Goal: Task Accomplishment & Management: Manage account settings

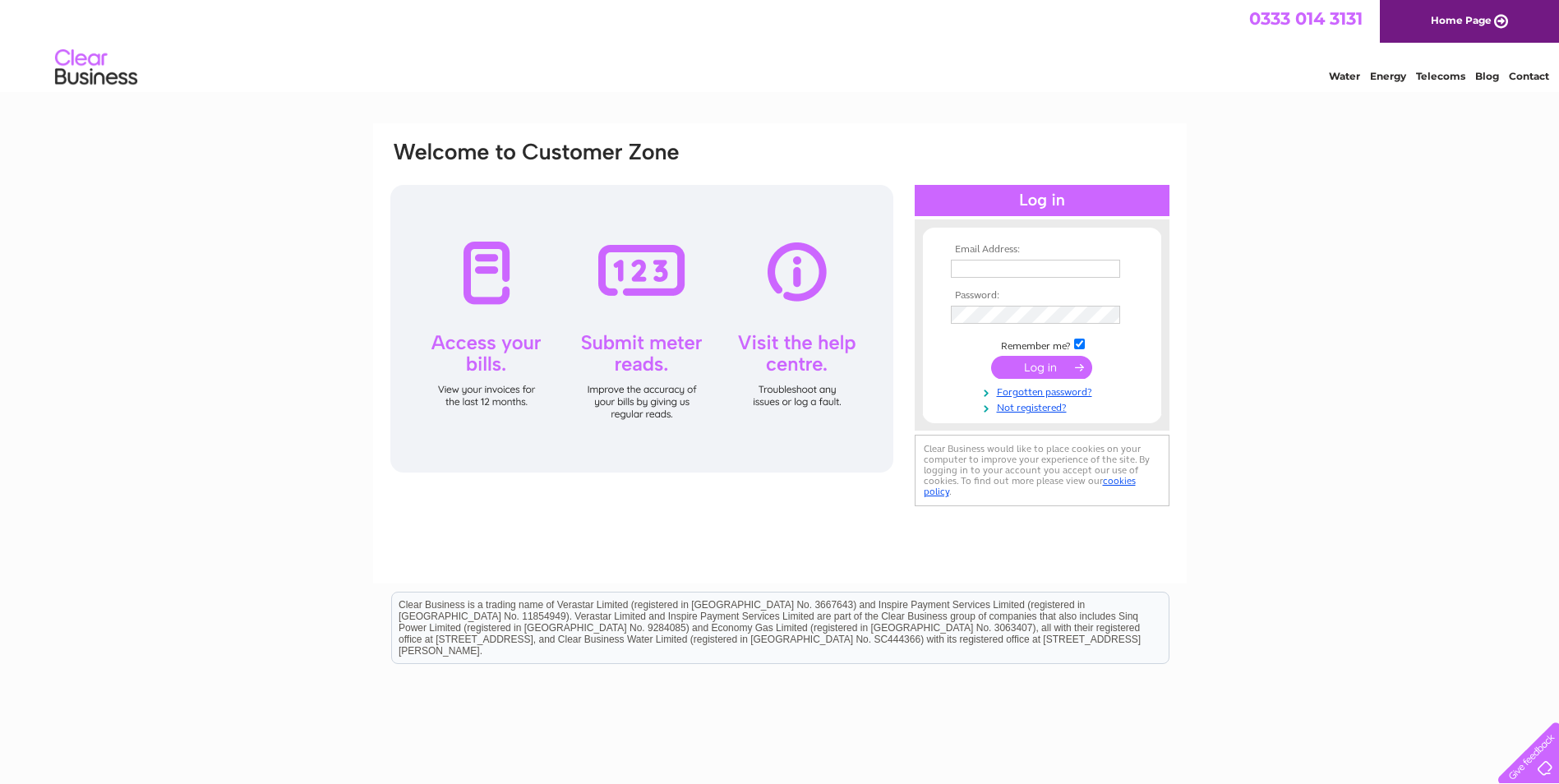
type input "[PERSON_NAME][EMAIL_ADDRESS][DOMAIN_NAME]"
click at [1048, 361] on input "submit" at bounding box center [1041, 367] width 101 height 23
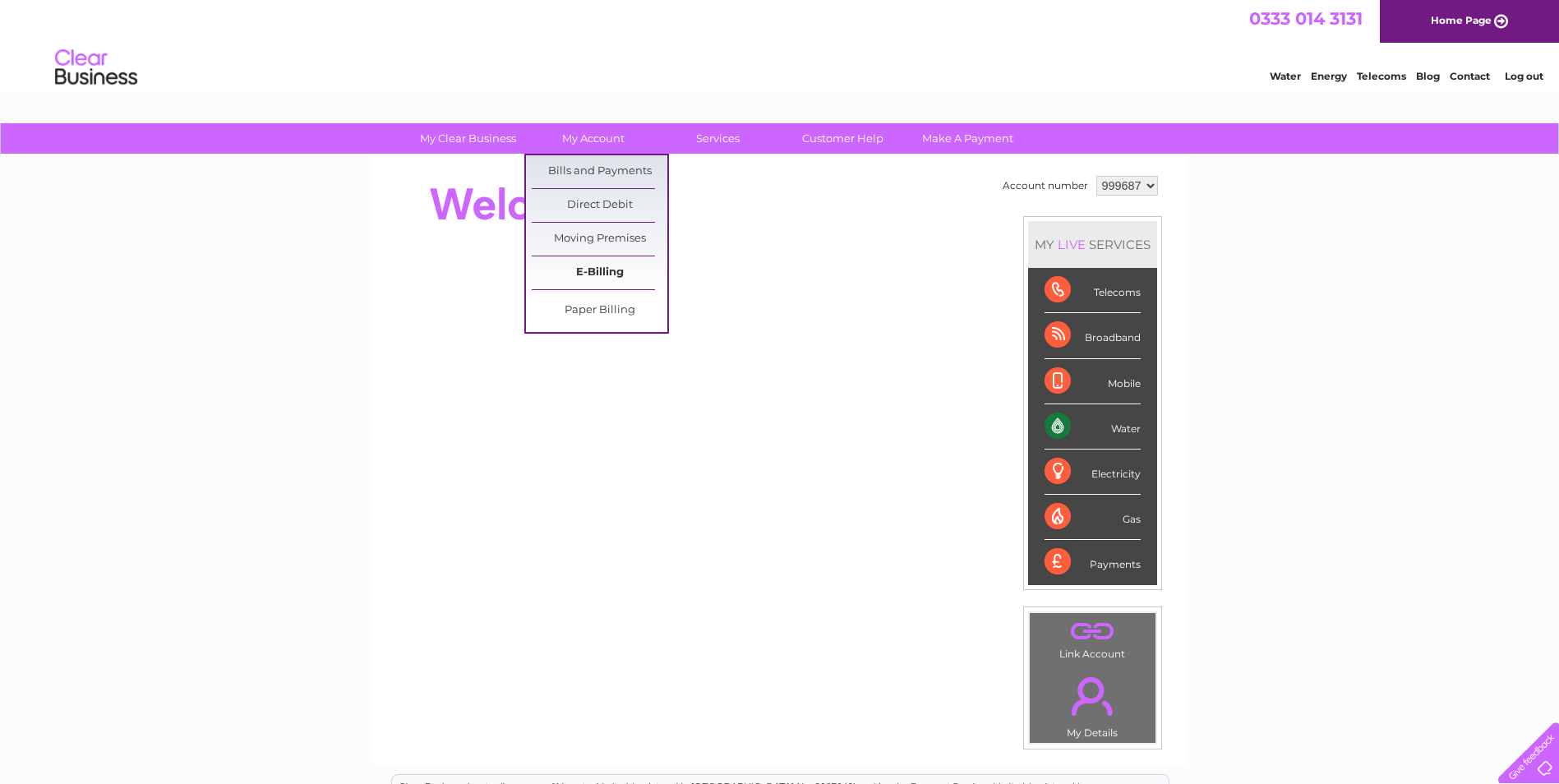
click at [591, 271] on link "E-Billing" at bounding box center [599, 272] width 136 height 33
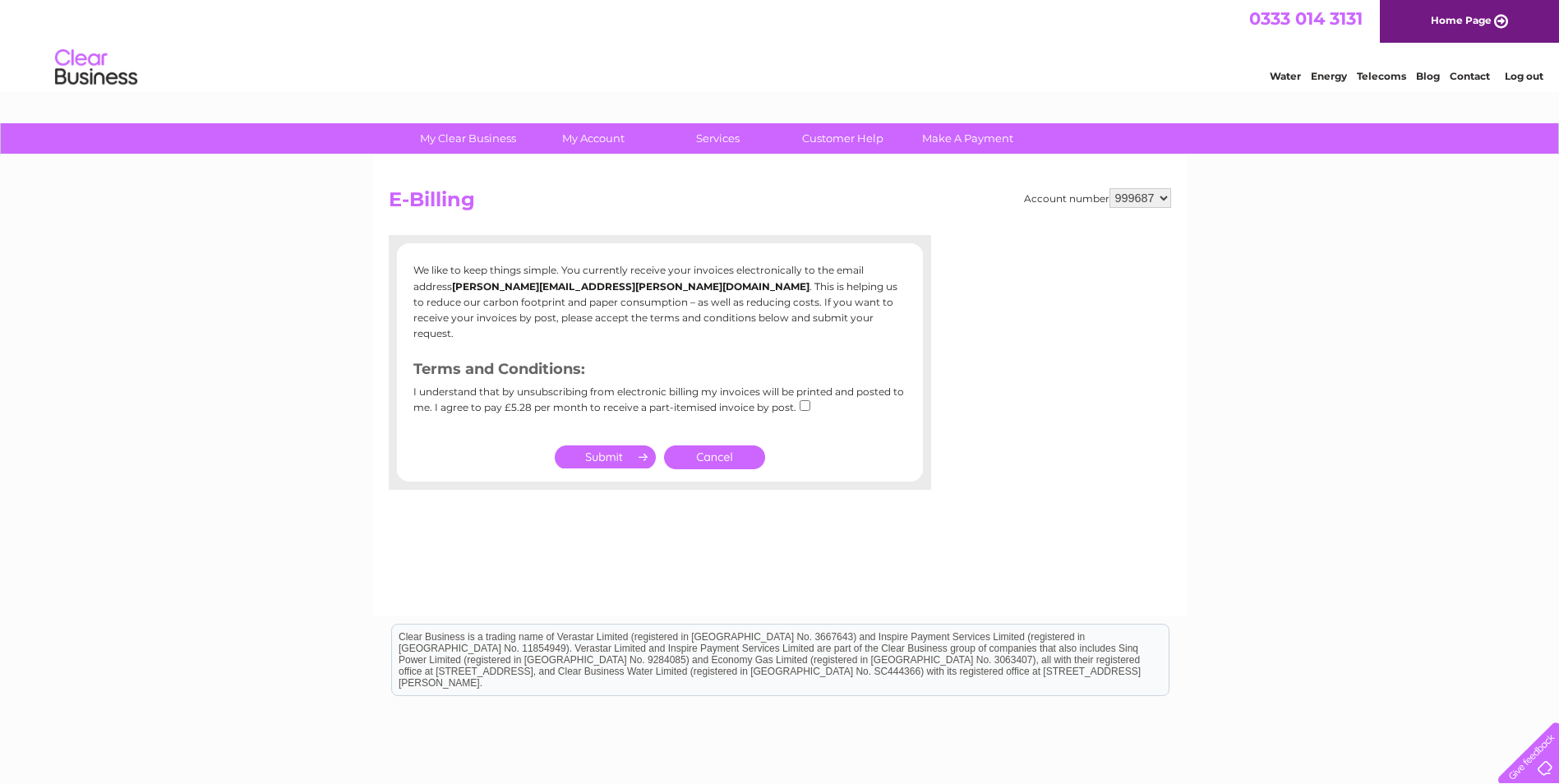
click at [711, 446] on link "Cancel" at bounding box center [714, 457] width 101 height 23
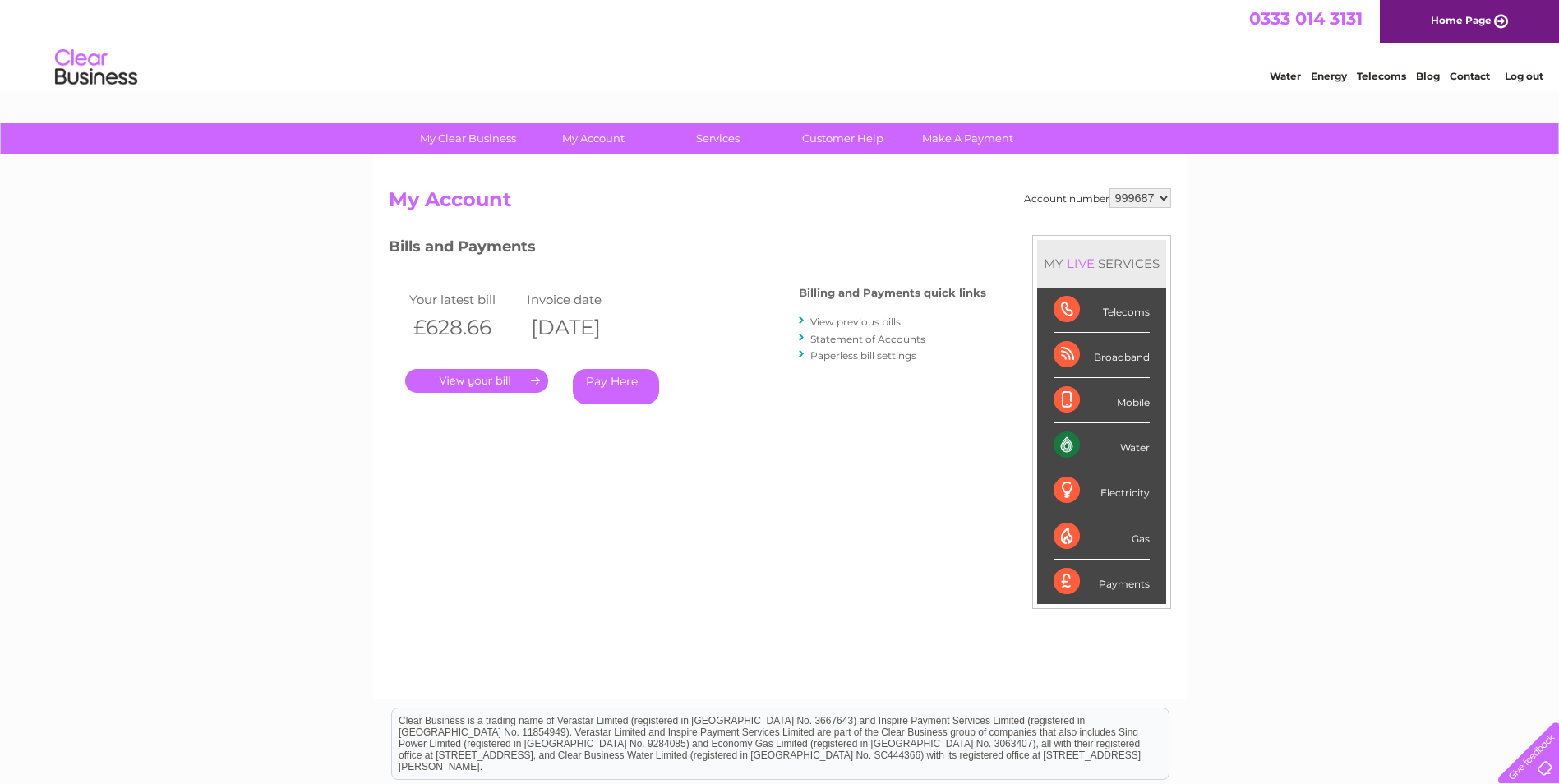
click at [464, 374] on link "." at bounding box center [476, 380] width 143 height 23
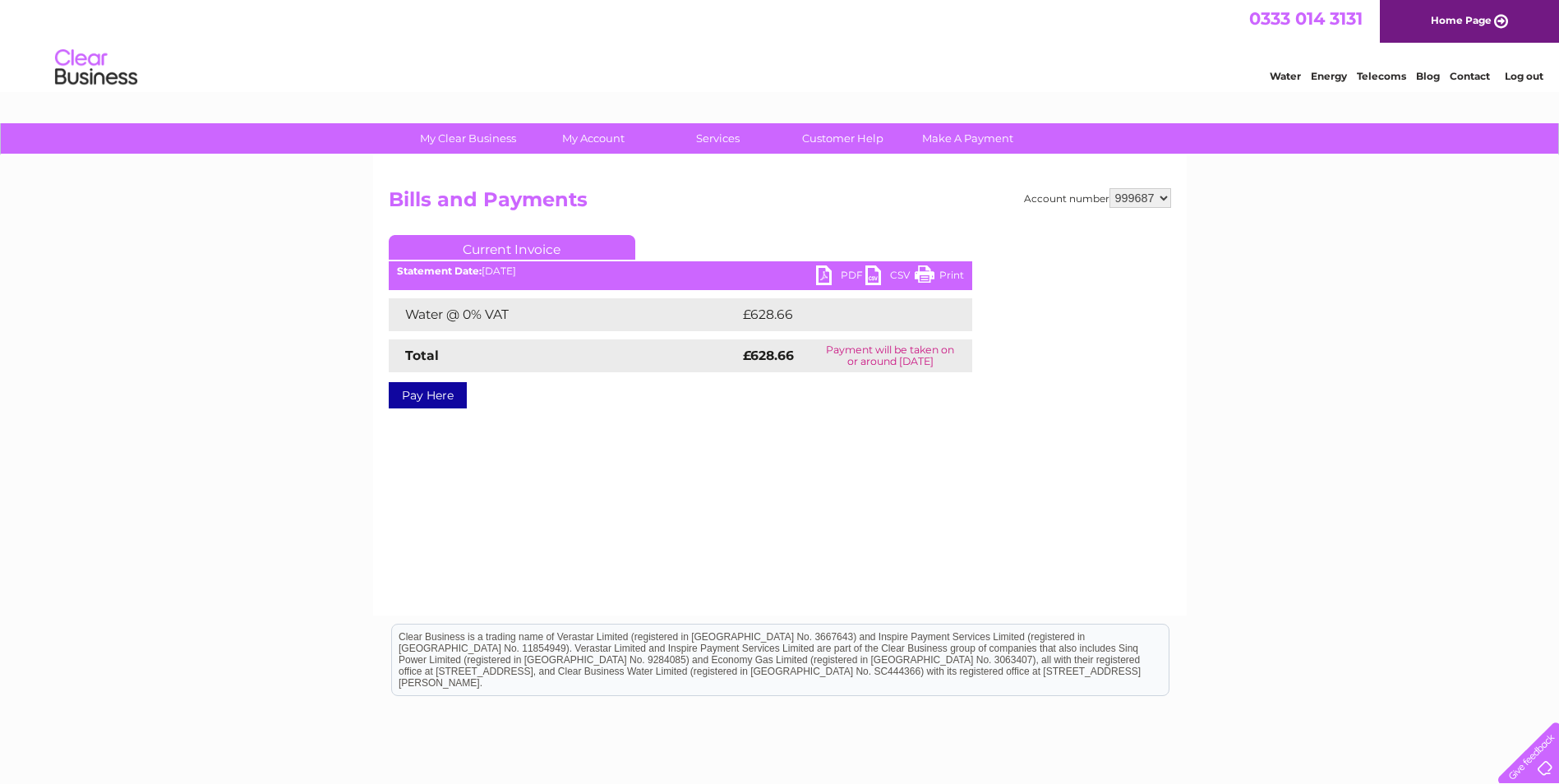
click at [818, 275] on link "PDF" at bounding box center [840, 277] width 50 height 23
